Goal: Information Seeking & Learning: Learn about a topic

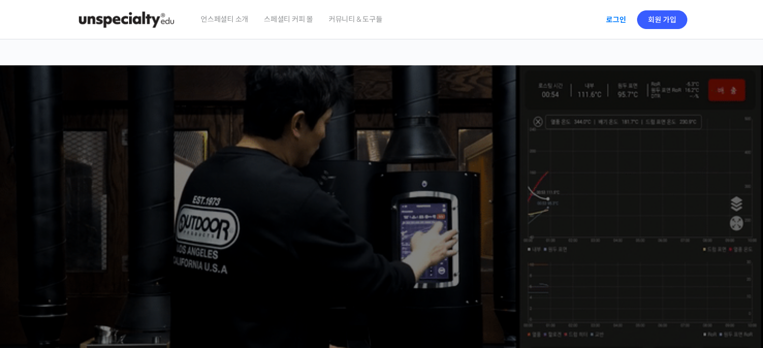
click at [608, 21] on link "로그인" at bounding box center [615, 20] width 33 height 24
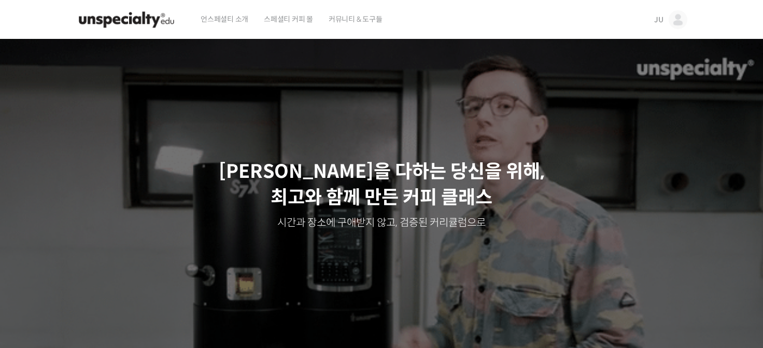
click at [656, 19] on span "JU" at bounding box center [658, 19] width 9 height 9
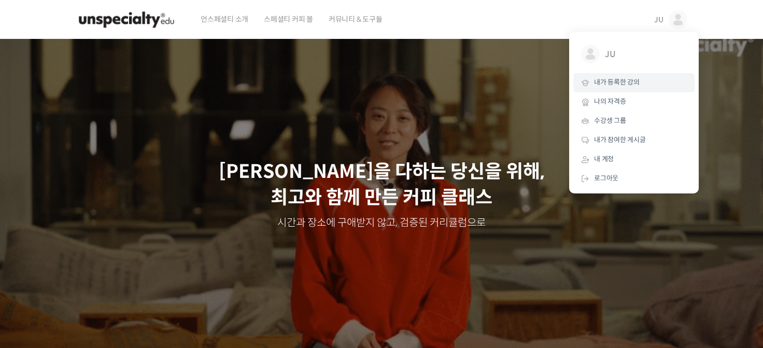
click at [621, 74] on link "내가 등록한 강의" at bounding box center [633, 82] width 121 height 19
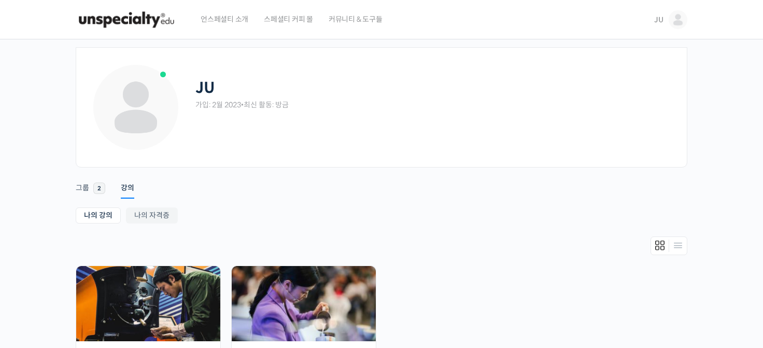
click at [384, 278] on ul "진행 중 18개의 수업 ETeRR 로스팅의 모든 것, 국가대표 주성현 로스터의 심화 클래스 44% 진행 최근 활동: 2024년 11월 01일 …" at bounding box center [381, 341] width 622 height 152
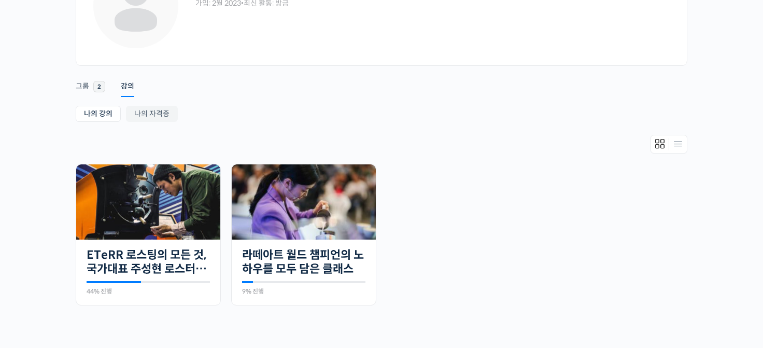
scroll to position [104, 0]
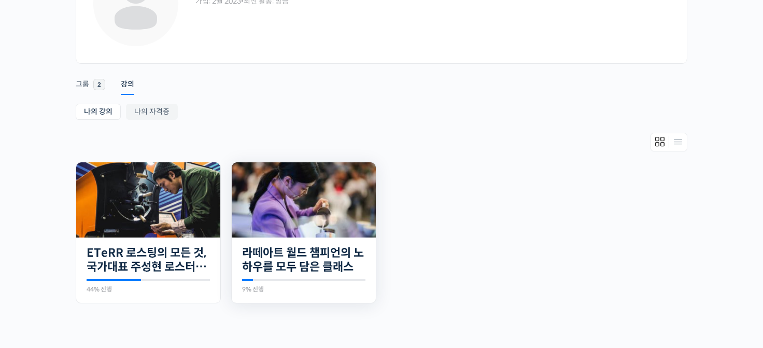
click at [358, 234] on img at bounding box center [304, 199] width 144 height 75
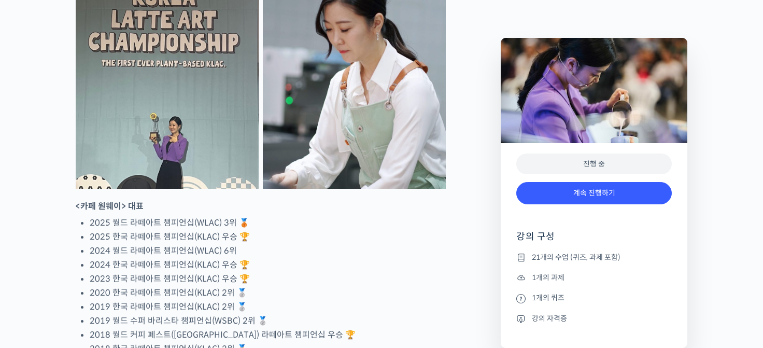
scroll to position [539, 0]
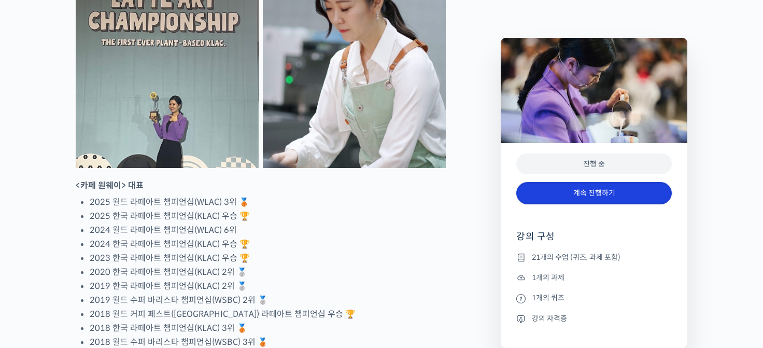
click at [597, 191] on link "계속 진행하기" at bounding box center [593, 193] width 155 height 22
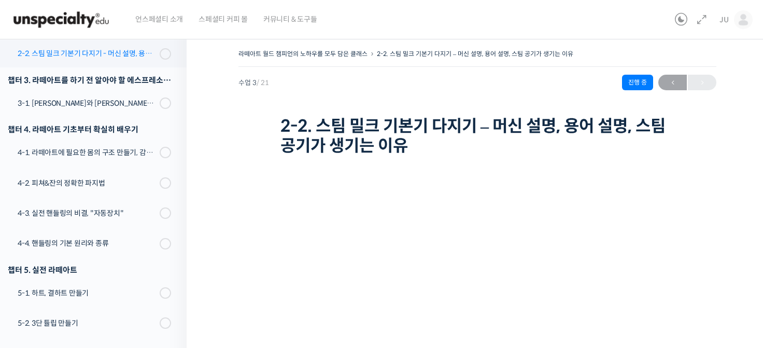
click at [89, 55] on div "2-2. 스팀 밀크 기본기 다지기 - 머신 설명, 용어 설명, 스팀 공기가 생기는 이유" at bounding box center [87, 53] width 139 height 11
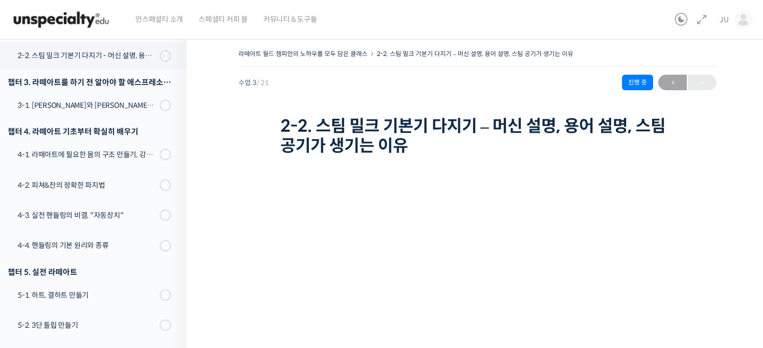
scroll to position [216, 0]
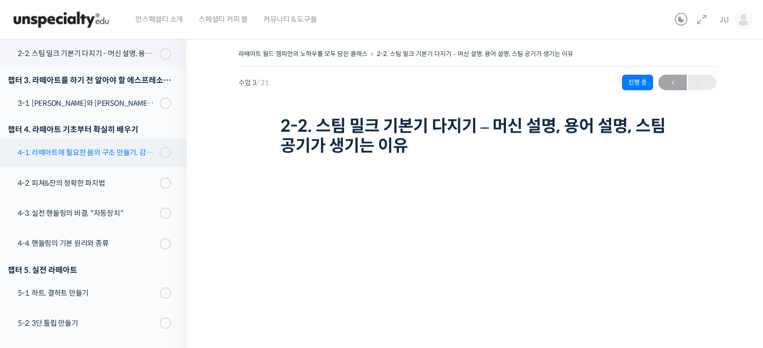
click at [69, 165] on link "4-1. 라떼아트에 필요한 몸의 구조 만들기, 감독관 & 관찰자가 되는 법" at bounding box center [91, 152] width 192 height 27
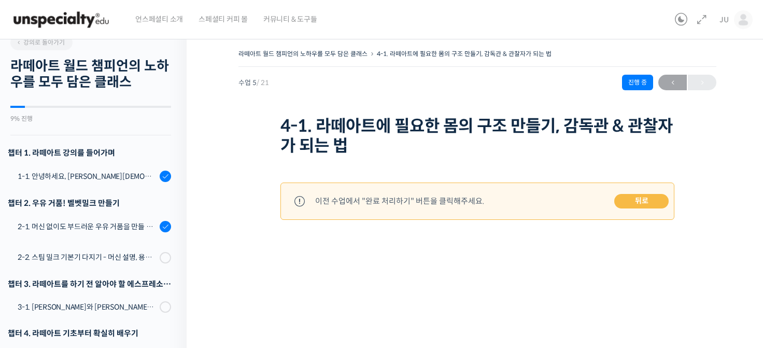
scroll to position [8, 0]
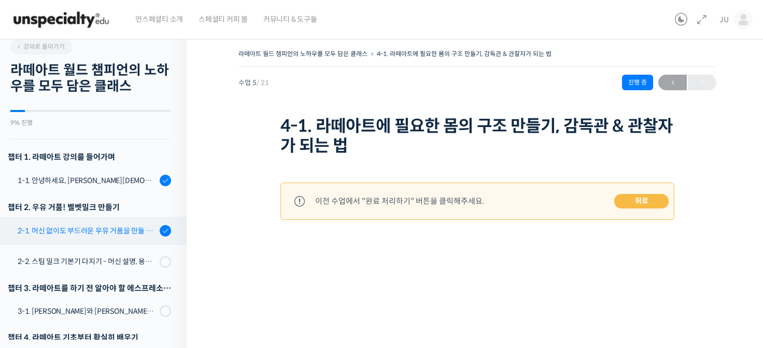
click at [101, 237] on link "2-1. 머신 없이도 부드러운 우유 거품을 만들 수 있어요 (프렌치 프레스)" at bounding box center [91, 231] width 192 height 28
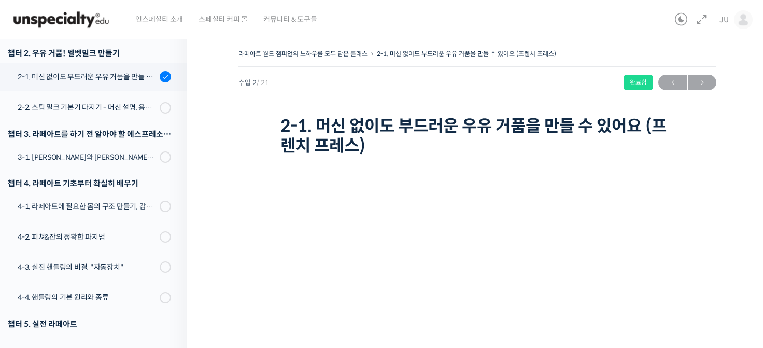
scroll to position [166, 0]
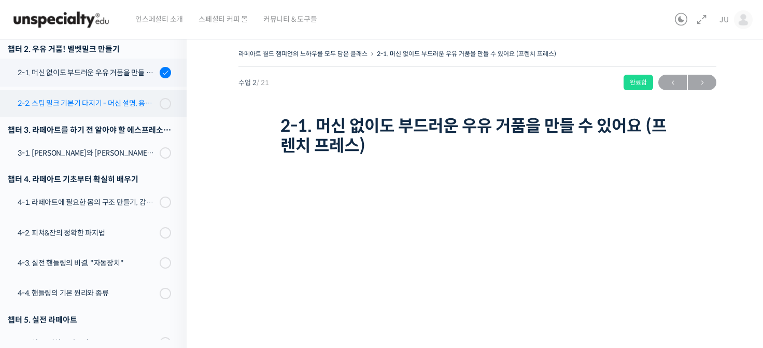
click at [95, 106] on div "2-2. 스팀 밀크 기본기 다지기 - 머신 설명, 용어 설명, 스팀 공기가 생기는 이유" at bounding box center [87, 102] width 139 height 11
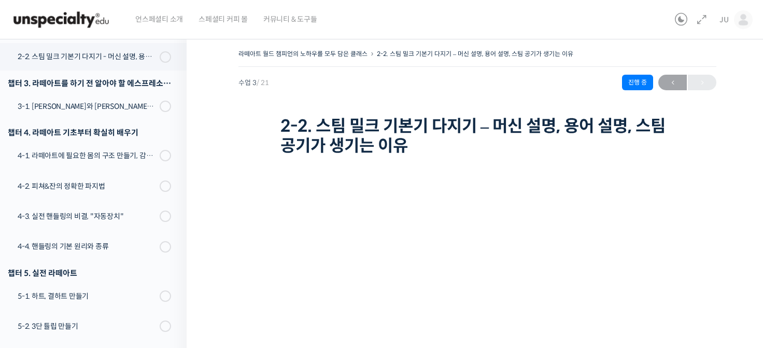
scroll to position [216, 0]
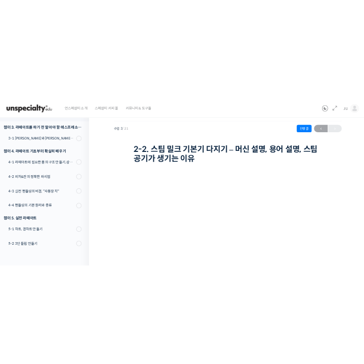
scroll to position [104, 0]
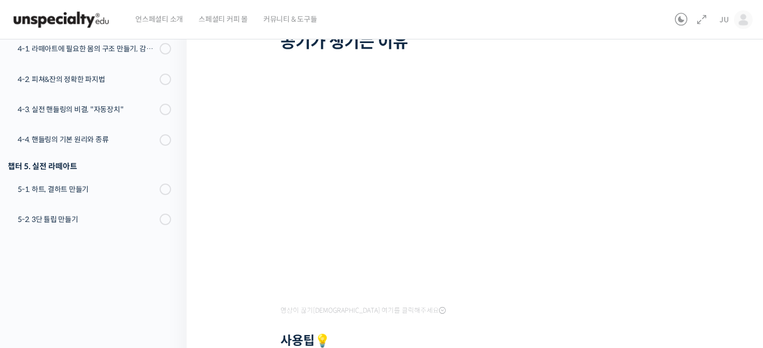
click at [721, 180] on div "라떼아트 월드 챔피언의 노하우를 모두 담은 클래스 2-2. 스팀 밀크 기본기 다지기 – 머신 설명, 용어 설명, 스팀 공기가 생기는 이유 진행…" at bounding box center [476, 255] width 581 height 656
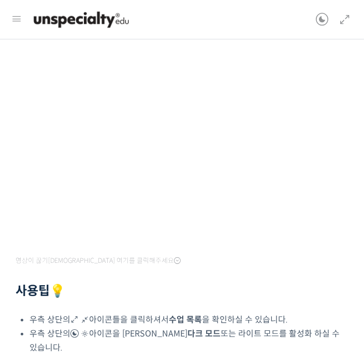
click at [336, 302] on div "영상이 끊기[DEMOGRAPHIC_DATA] 여기를 클릭해주세요 사용팁 💡 우측 상단의 아이콘들을 클릭하셔서 수업 목록 을 확인하실 수 있습니…" at bounding box center [182, 251] width 333 height 380
click at [305, 277] on div at bounding box center [182, 276] width 333 height 16
